Goal: Information Seeking & Learning: Learn about a topic

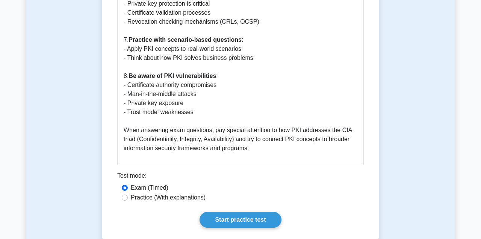
scroll to position [1134, 0]
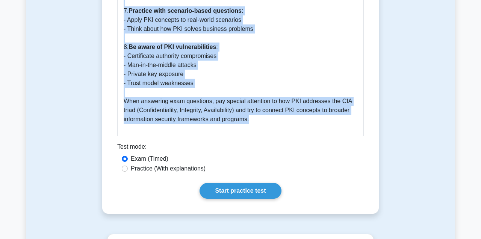
drag, startPoint x: 125, startPoint y: 71, endPoint x: 253, endPoint y: 105, distance: 132.5
copy div "Public Key Infrastructure (PKI) Guide What is Public Key Infrastructure (PKI)? …"
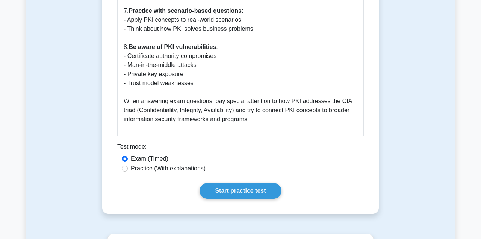
click at [138, 164] on label "Practice (With explanations)" at bounding box center [168, 168] width 75 height 9
click at [128, 165] on input "Practice (With explanations)" at bounding box center [125, 168] width 6 height 6
radio input "true"
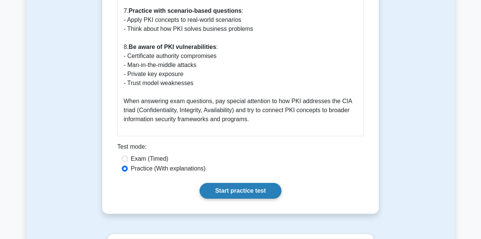
click at [234, 183] on link "Start practice test" at bounding box center [241, 191] width 82 height 16
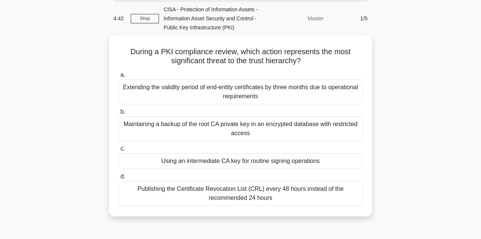
scroll to position [29, 0]
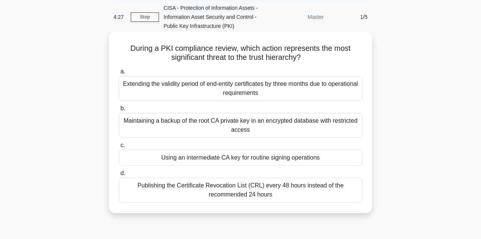
click at [235, 122] on div "Maintaining a backup of the root CA private key in an encrypted database with r…" at bounding box center [240, 125] width 243 height 25
click at [119, 111] on input "b. Maintaining a backup of the root CA private key in an encrypted database wit…" at bounding box center [119, 108] width 0 height 5
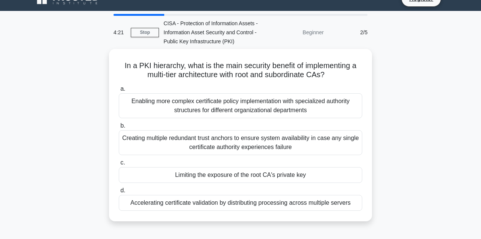
scroll to position [0, 0]
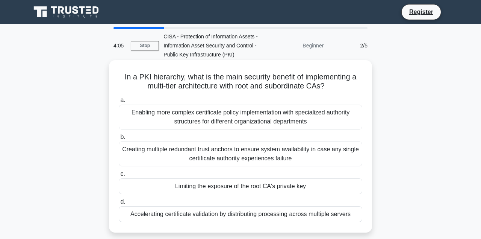
click at [184, 153] on div "Creating multiple redundant trust anchors to ensure system availability in case…" at bounding box center [240, 153] width 243 height 25
click at [119, 139] on input "b. Creating multiple redundant trust anchors to ensure system availability in c…" at bounding box center [119, 137] width 0 height 5
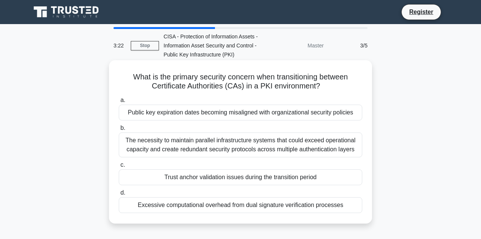
click at [281, 149] on div "The necessity to maintain parallel infrastructure systems that could exceed ope…" at bounding box center [240, 144] width 243 height 25
click at [119, 130] on input "b. The necessity to maintain parallel infrastructure systems that could exceed …" at bounding box center [119, 127] width 0 height 5
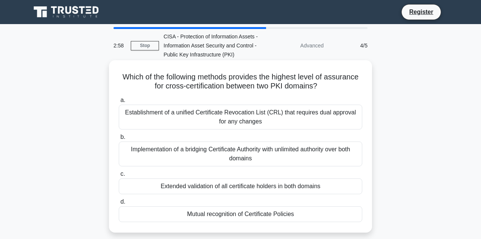
click at [268, 214] on div "Mutual recognition of Certificate Policies" at bounding box center [240, 214] width 243 height 16
click at [119, 204] on input "d. Mutual recognition of Certificate Policies" at bounding box center [119, 201] width 0 height 5
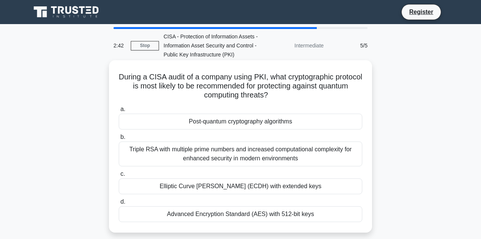
click at [218, 213] on div "Advanced Encryption Standard (AES) with 512-bit keys" at bounding box center [240, 214] width 243 height 16
click at [119, 204] on input "d. Advanced Encryption Standard (AES) with 512-bit keys" at bounding box center [119, 201] width 0 height 5
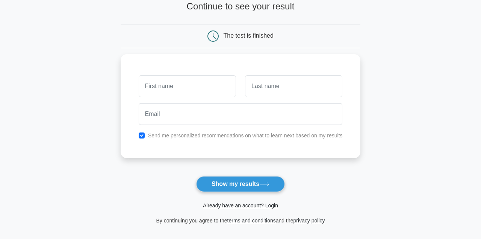
scroll to position [53, 0]
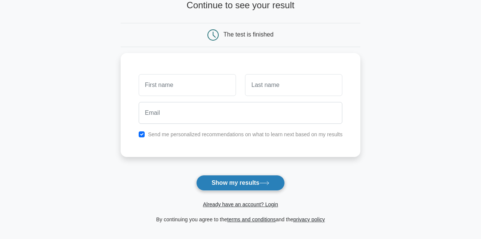
click at [237, 184] on button "Show my results" at bounding box center [240, 183] width 89 height 16
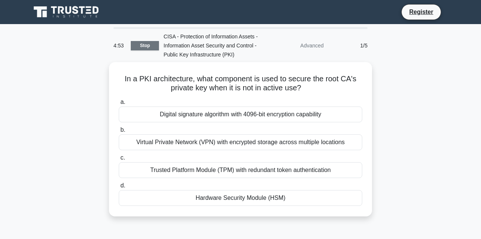
click at [143, 47] on link "Stop" at bounding box center [145, 45] width 28 height 9
